Goal: Task Accomplishment & Management: Manage account settings

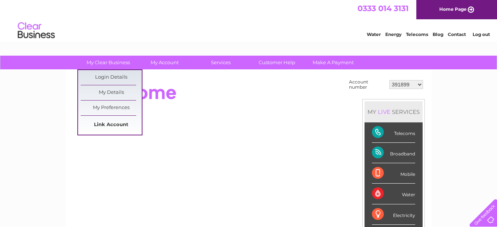
click at [108, 126] on link "Link Account" at bounding box center [111, 124] width 61 height 15
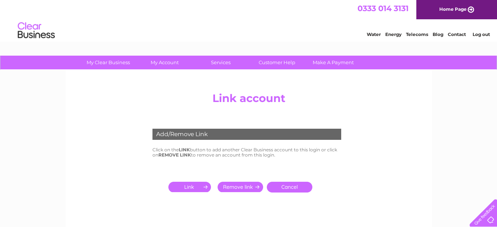
click at [196, 186] on input "submit" at bounding box center [192, 187] width 46 height 10
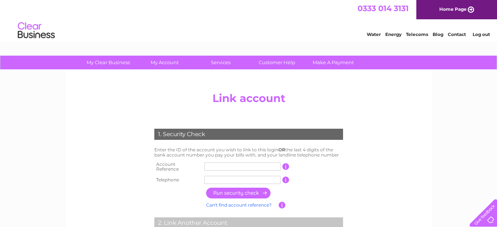
click at [214, 164] on input "text" at bounding box center [242, 166] width 76 height 8
type input "30323543"
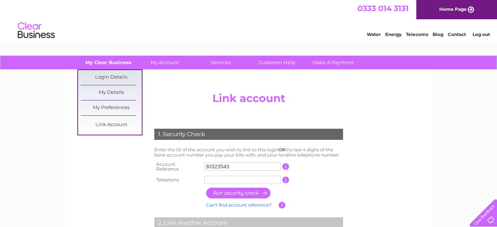
click at [125, 63] on link "My Clear Business" at bounding box center [108, 63] width 61 height 14
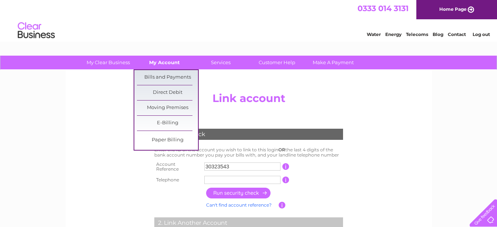
click at [159, 64] on link "My Account" at bounding box center [164, 63] width 61 height 14
click at [160, 73] on link "Bills and Payments" at bounding box center [167, 77] width 61 height 15
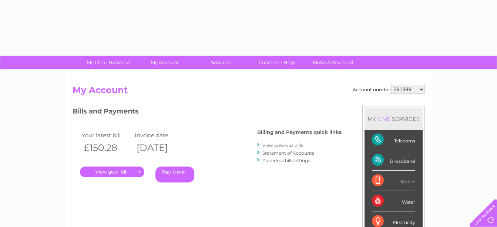
click at [424, 91] on select "391899 410077 410078 416972 429597 431234 433173 439901 442375 442450 443295 44…" at bounding box center [409, 89] width 34 height 9
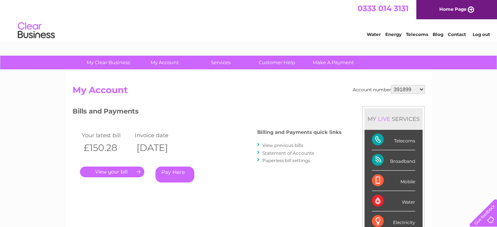
select select "30323543"
click at [392, 85] on select "391899 410077 410078 416972 429597 431234 433173 439901 442375 442450 443295 44…" at bounding box center [409, 89] width 34 height 9
